Goal: Navigation & Orientation: Find specific page/section

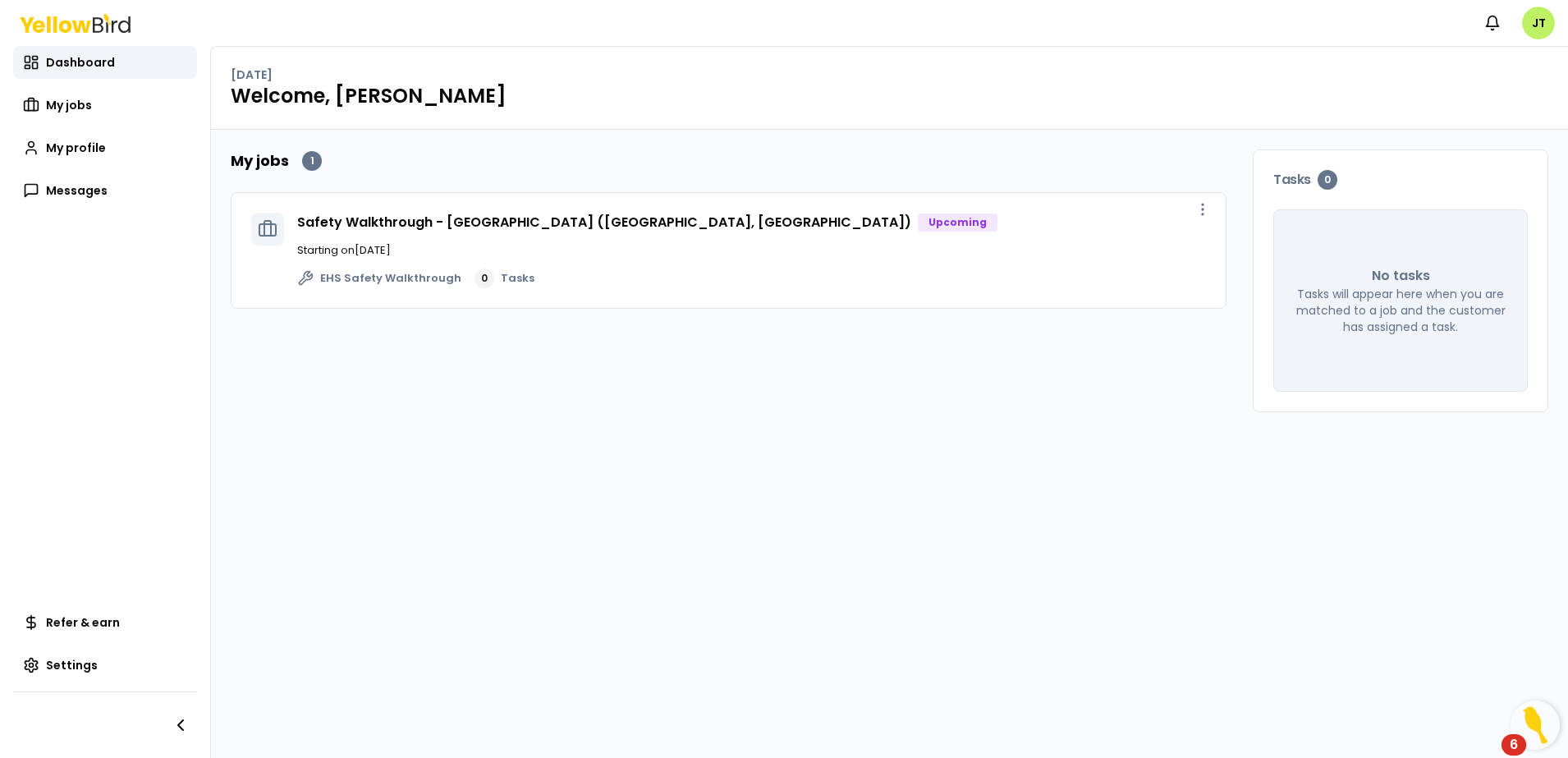
click at [1508, 752] on div "6" at bounding box center [1513, 744] width 25 height 21
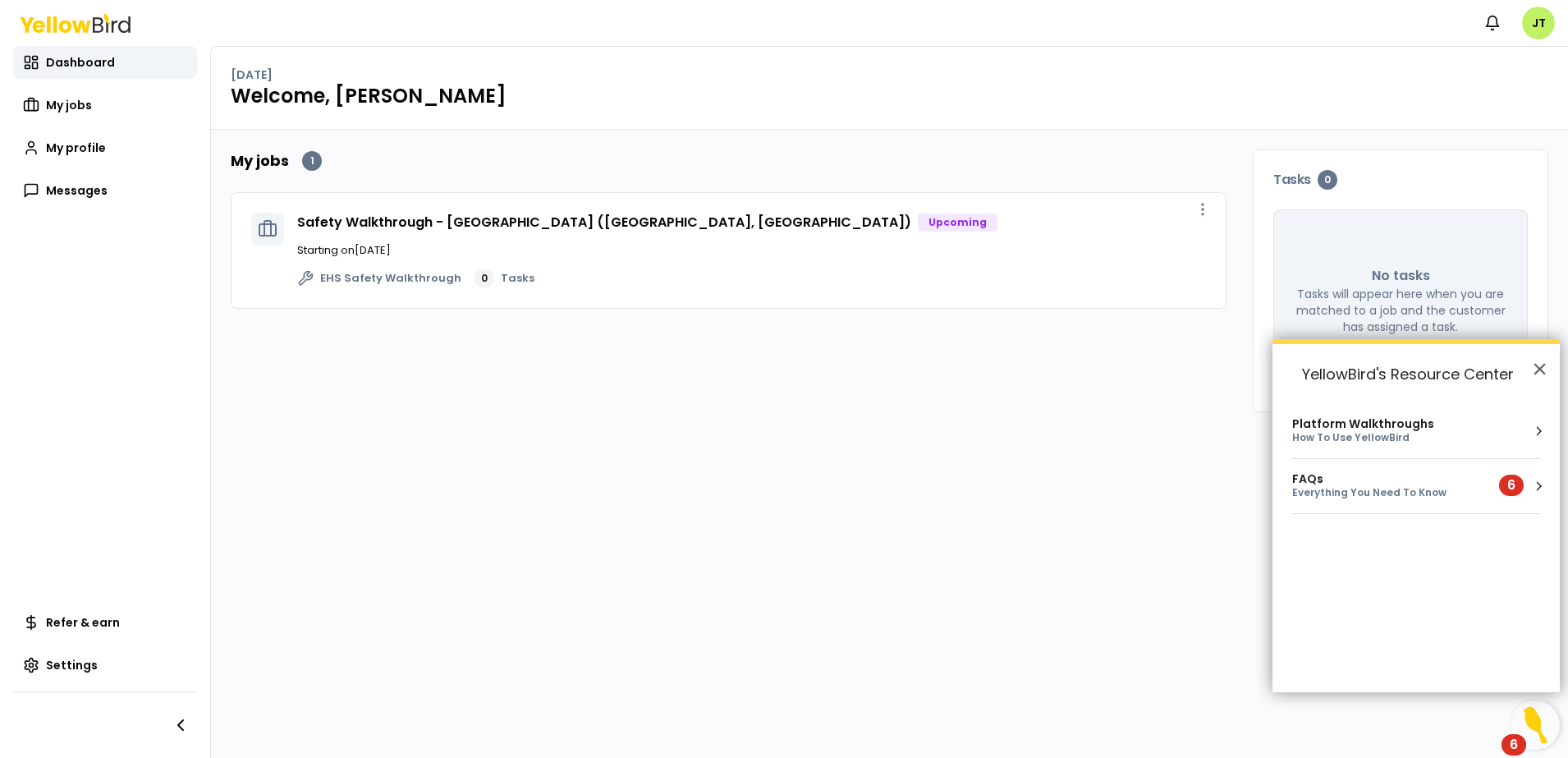
click at [1373, 491] on div "Everything You Need To Know" at bounding box center [1386, 493] width 187 height 14
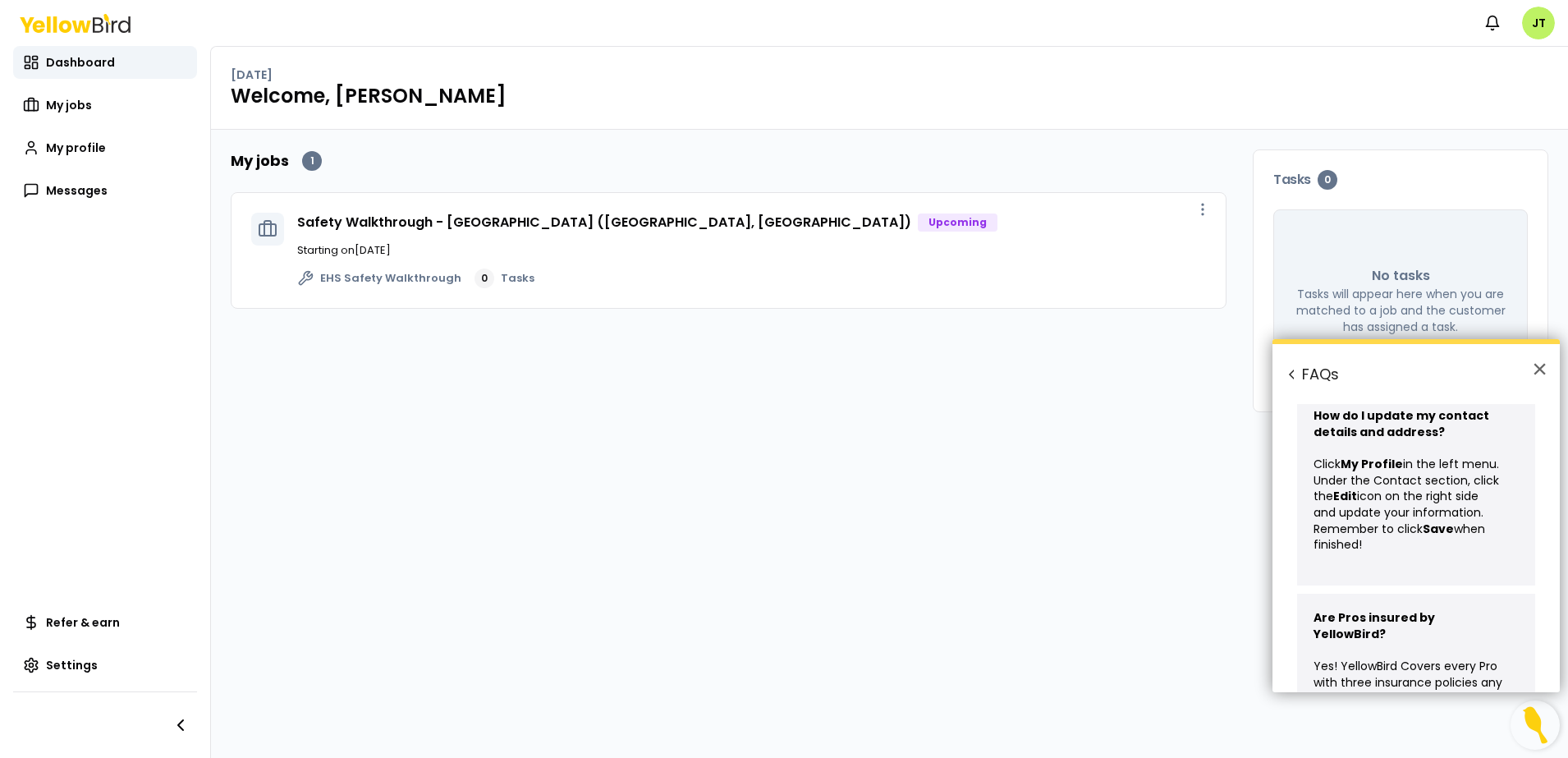
scroll to position [942, 0]
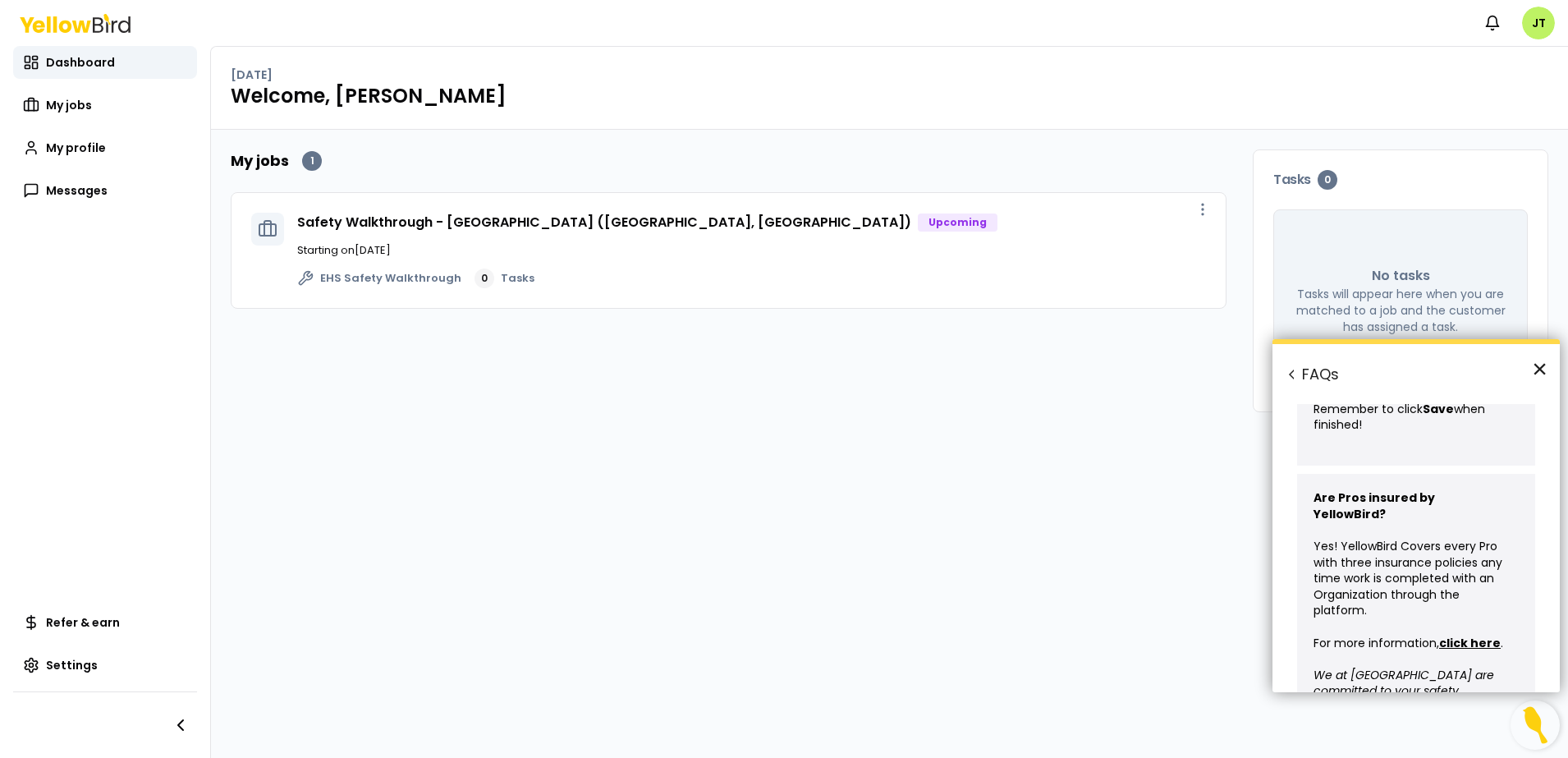
click at [1543, 371] on button "×" at bounding box center [1540, 368] width 15 height 26
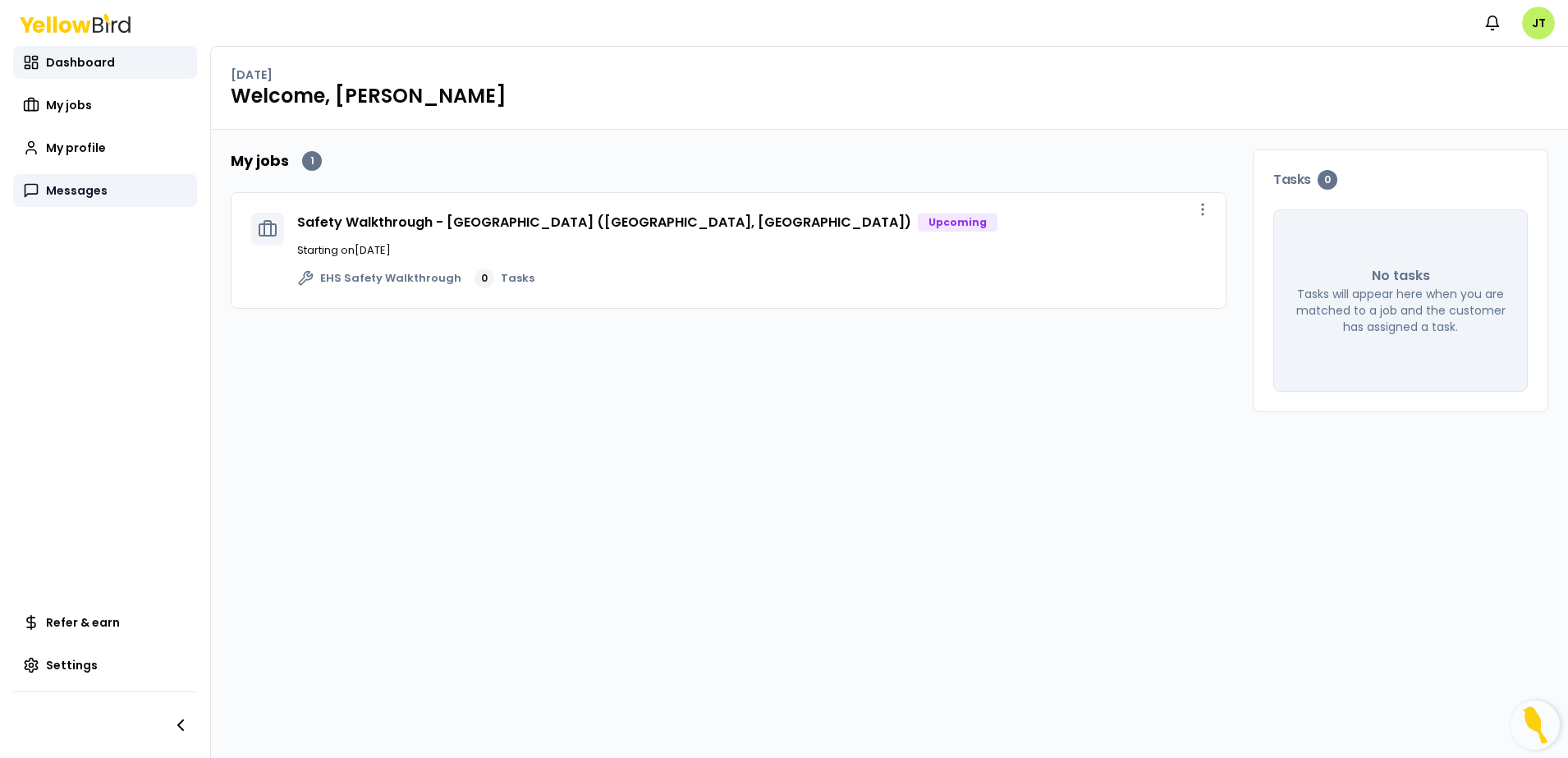
click at [81, 192] on span "Messages" at bounding box center [77, 191] width 62 height 16
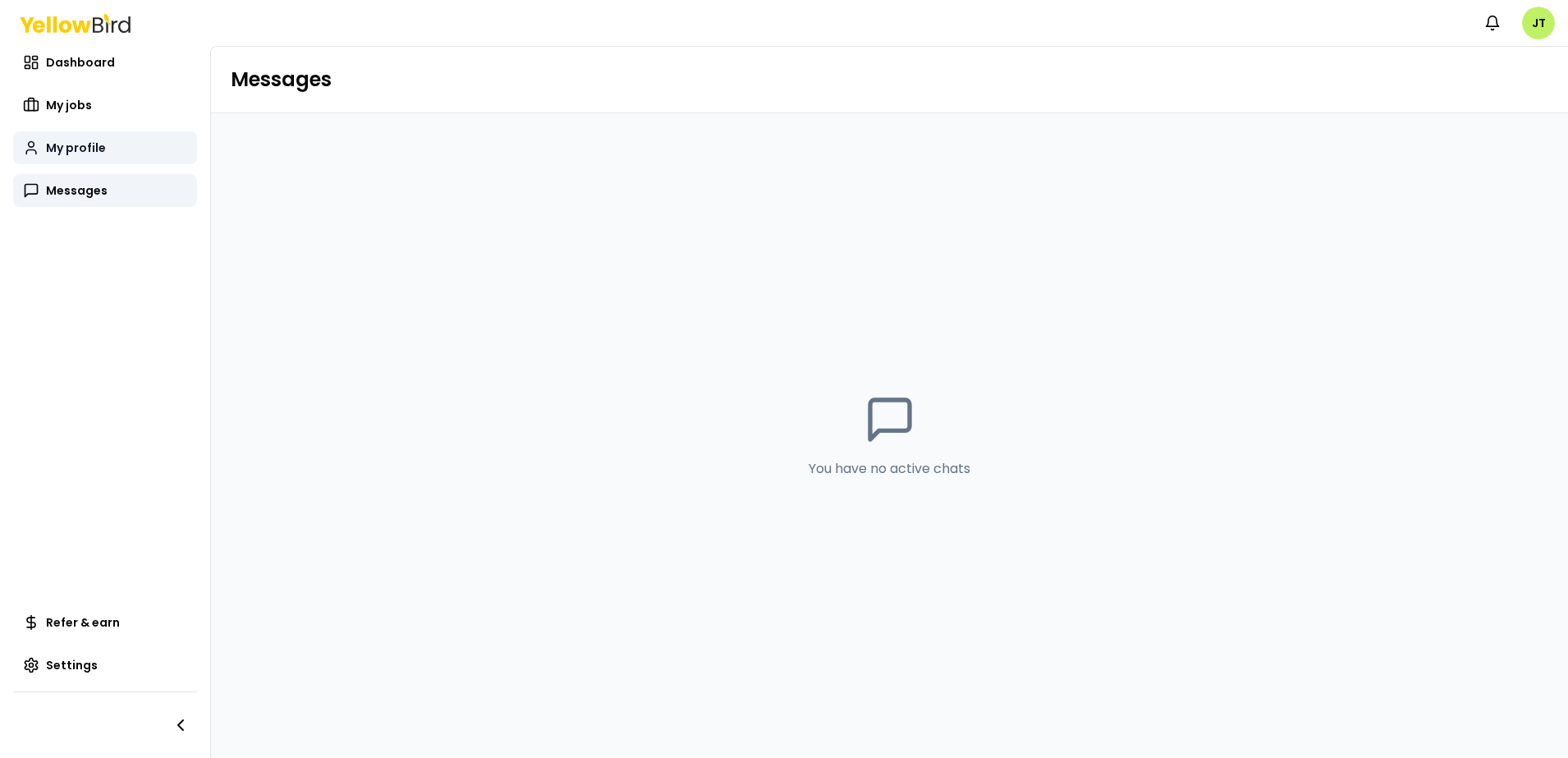
click at [90, 149] on span "My profile" at bounding box center [76, 148] width 60 height 16
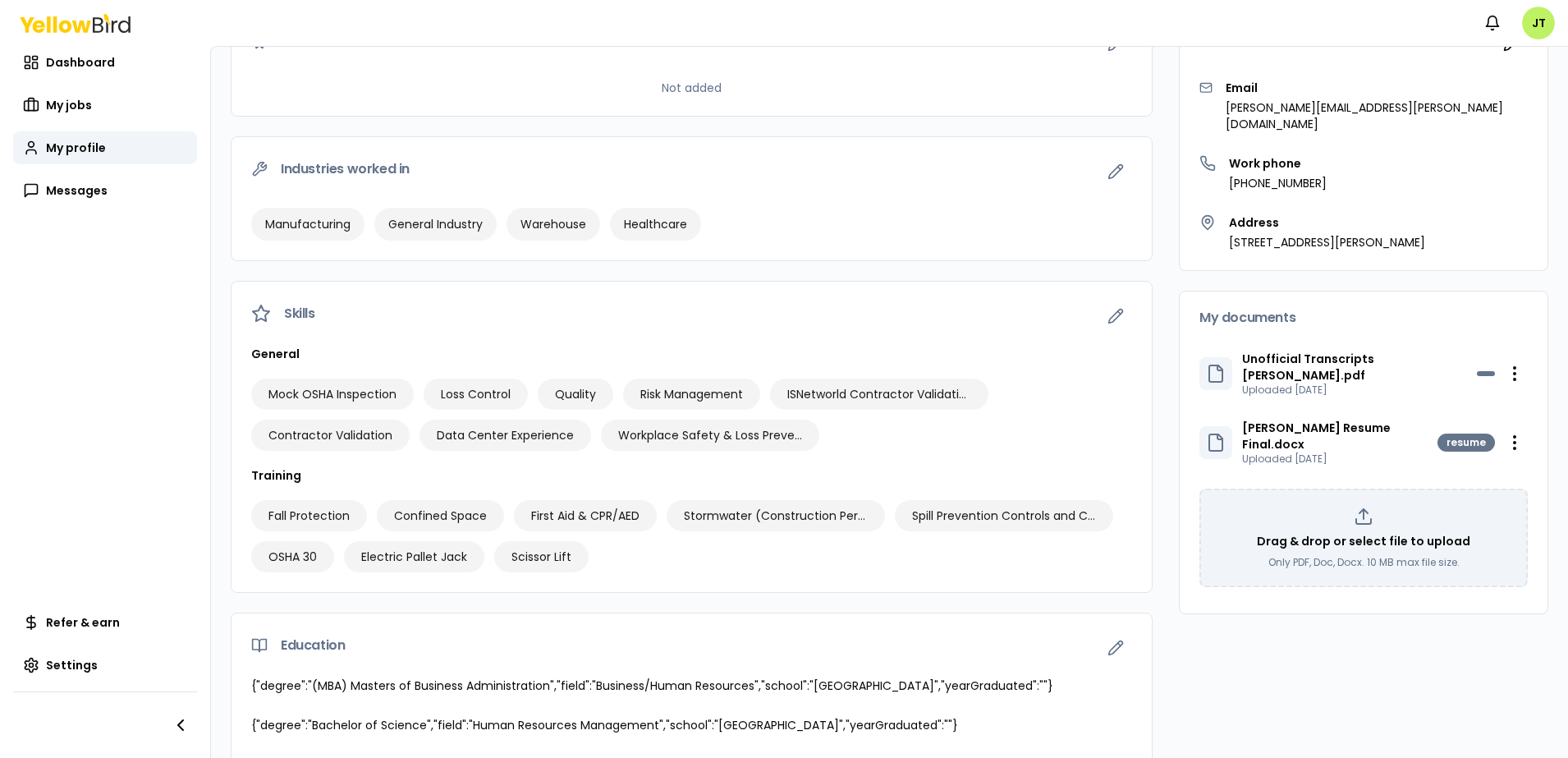
scroll to position [212, 0]
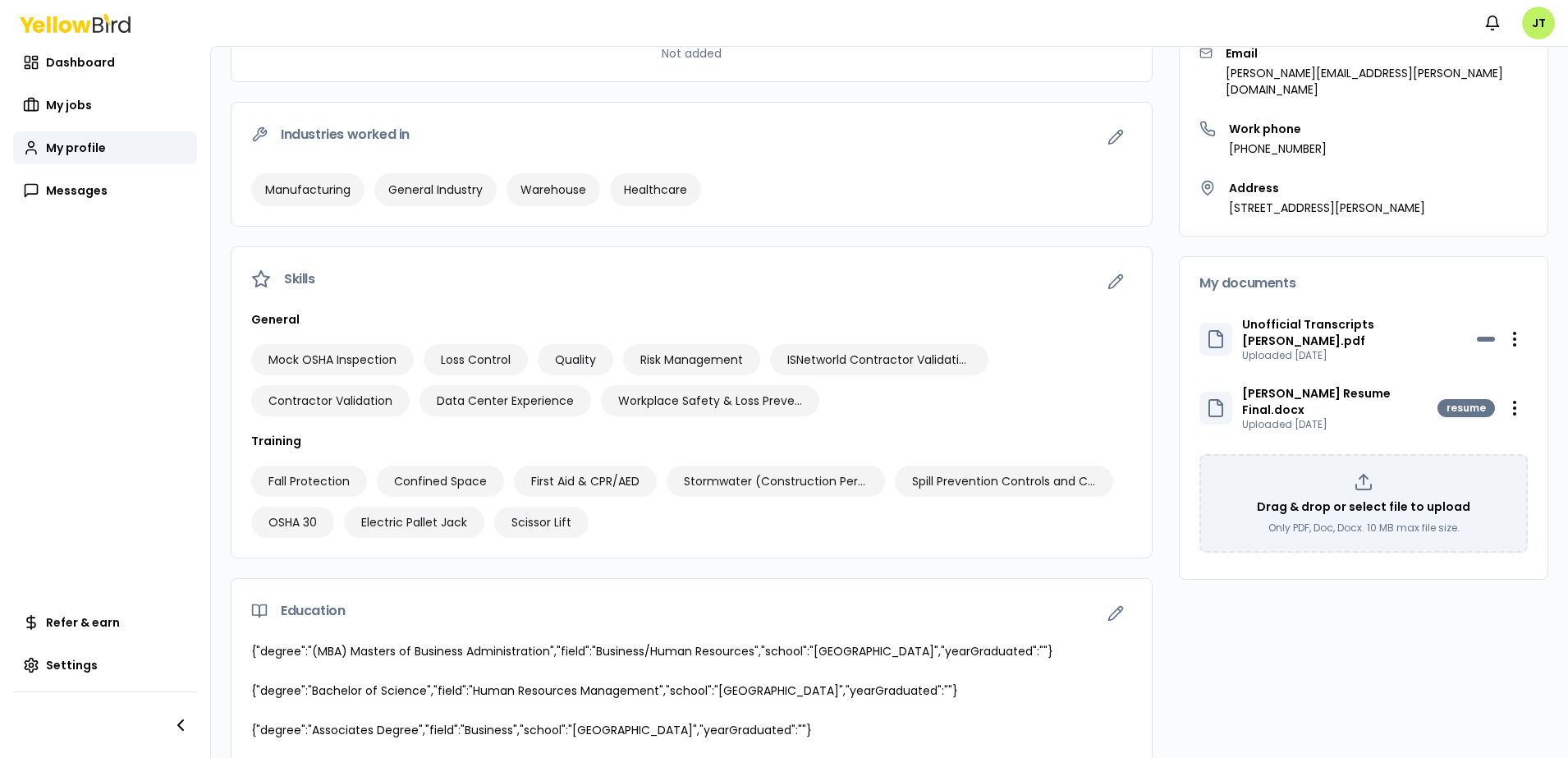
drag, startPoint x: 1556, startPoint y: 266, endPoint x: 1559, endPoint y: 514, distance: 248.0
